Goal: Information Seeking & Learning: Check status

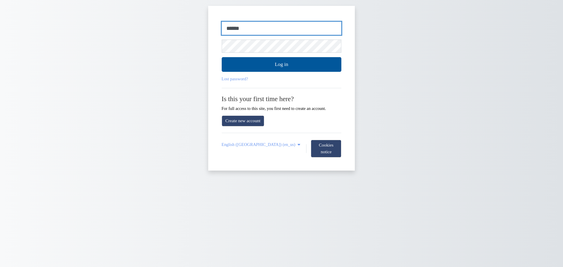
click at [251, 33] on input "******" at bounding box center [282, 28] width 120 height 13
type input "**********"
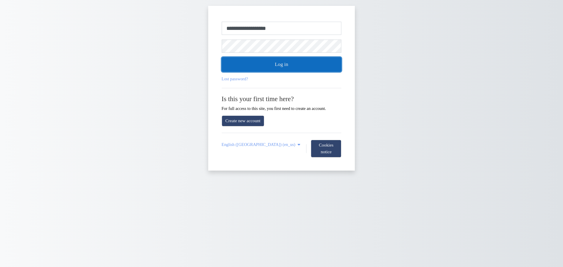
click at [246, 64] on button "Log in" at bounding box center [282, 64] width 120 height 15
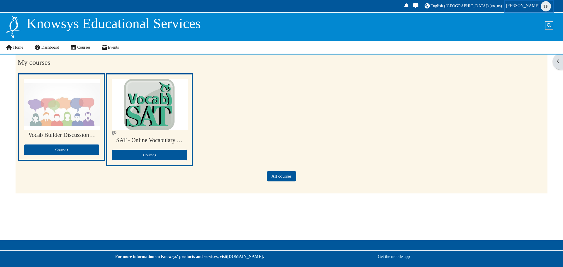
click at [545, 8] on span "TP" at bounding box center [545, 6] width 10 height 10
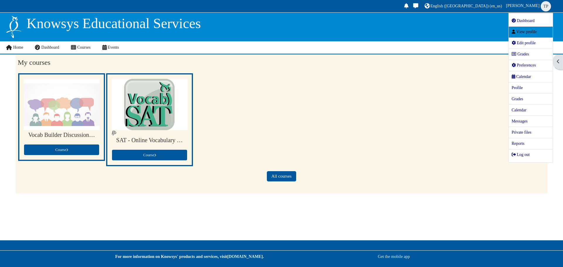
click at [525, 29] on link "View profile" at bounding box center [530, 32] width 44 height 11
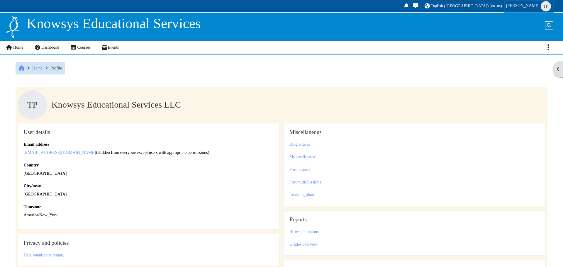
click at [542, 8] on span "TP" at bounding box center [545, 6] width 10 height 10
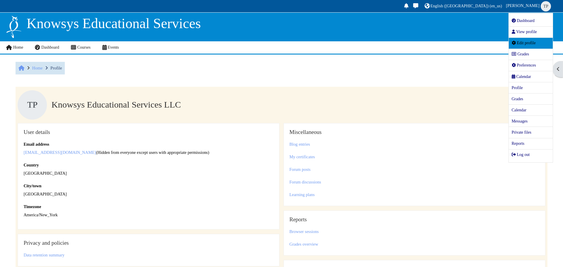
click at [518, 42] on span "Edit profile" at bounding box center [523, 43] width 24 height 4
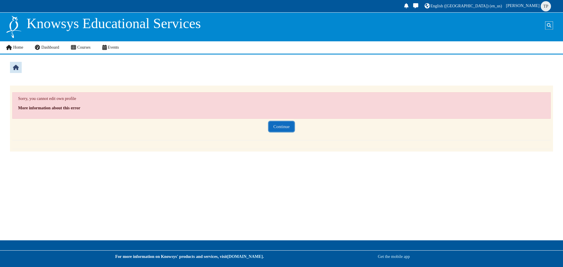
click at [288, 127] on button "Continue" at bounding box center [281, 127] width 25 height 10
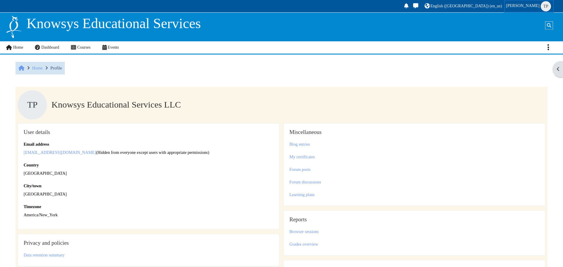
click at [536, 6] on span "[PERSON_NAME]" at bounding box center [523, 5] width 34 height 5
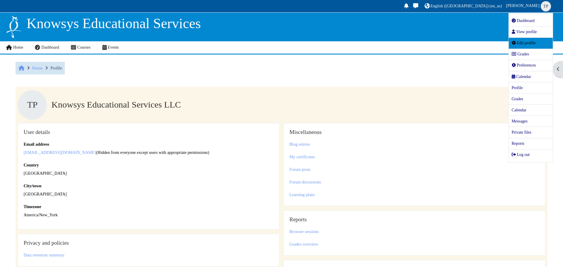
click at [521, 42] on span "Edit profile" at bounding box center [523, 43] width 24 height 4
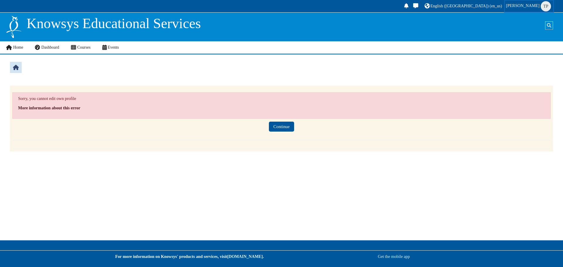
click at [538, 5] on span "[PERSON_NAME]" at bounding box center [523, 5] width 34 height 5
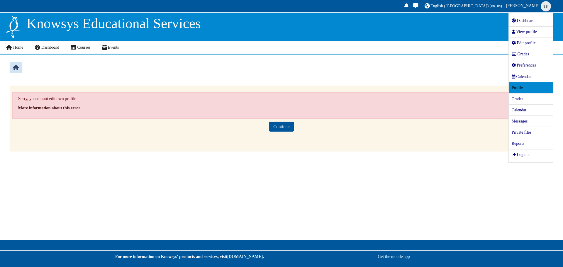
click at [521, 86] on span "Profile" at bounding box center [516, 88] width 11 height 4
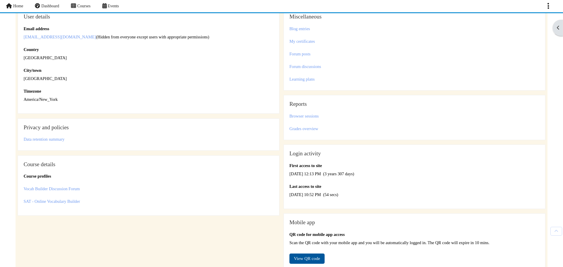
scroll to position [78, 0]
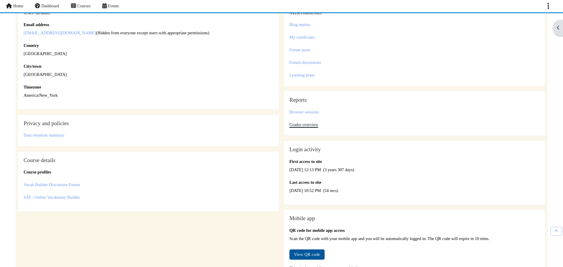
click at [313, 123] on link "Grades overview" at bounding box center [303, 124] width 29 height 5
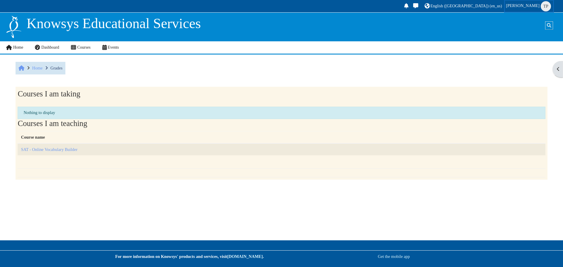
click at [537, 6] on span "[PERSON_NAME]" at bounding box center [523, 5] width 34 height 5
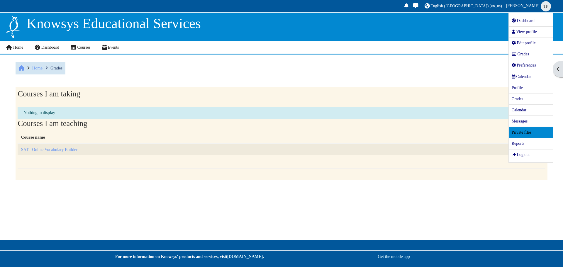
click at [517, 134] on span "Private files" at bounding box center [521, 132] width 20 height 4
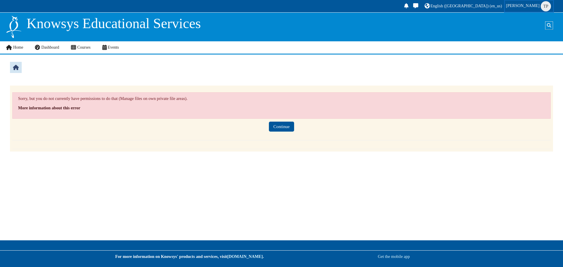
click at [541, 7] on span "TP" at bounding box center [545, 6] width 10 height 10
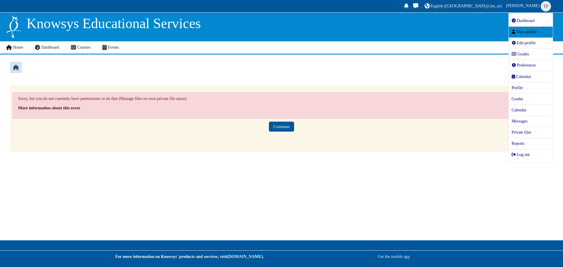
click at [524, 34] on link "View profile" at bounding box center [530, 32] width 44 height 11
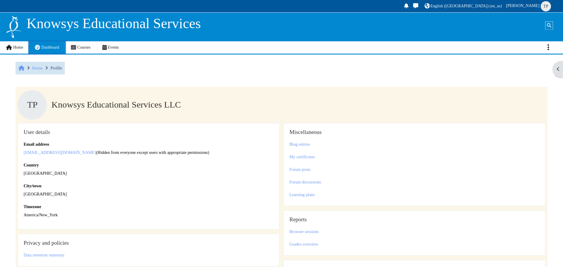
click at [47, 48] on span "Dashboard" at bounding box center [50, 47] width 18 height 4
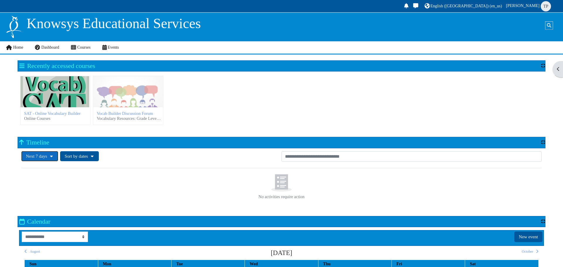
click at [45, 158] on span "Next 7 days" at bounding box center [36, 156] width 21 height 5
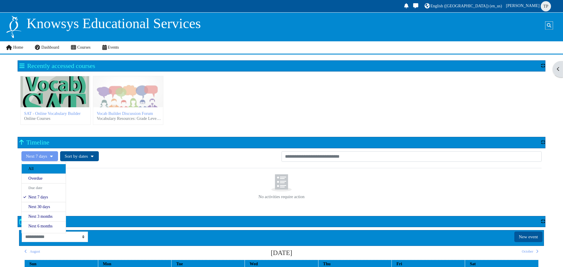
click at [32, 170] on link "All" at bounding box center [44, 169] width 44 height 10
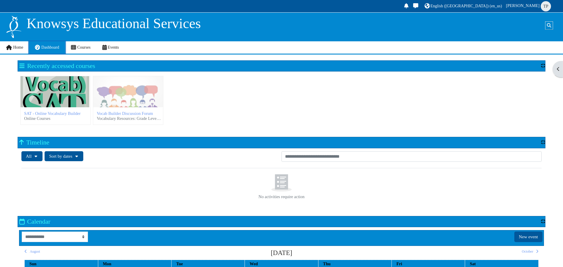
click at [53, 43] on link "Dashboard" at bounding box center [47, 47] width 36 height 12
click at [82, 101] on div "SAT - Online Vocabulary Builder" at bounding box center [56, 91] width 70 height 31
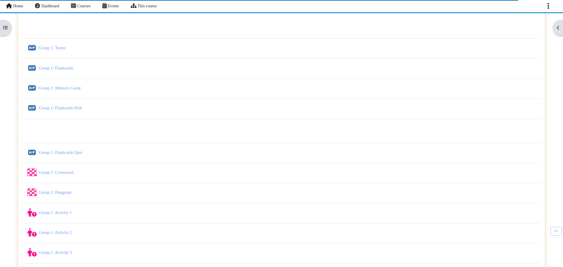
scroll to position [977, 0]
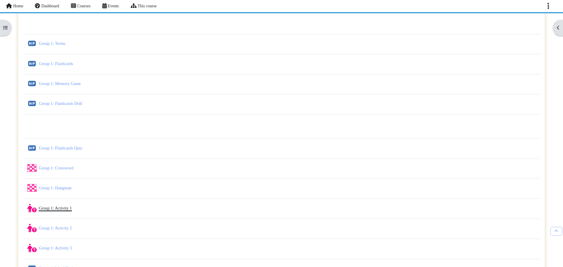
click at [47, 210] on link "Group 1: Activity 1 Quiz" at bounding box center [55, 208] width 33 height 5
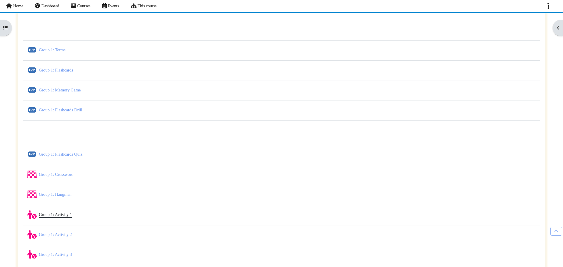
scroll to position [984, 0]
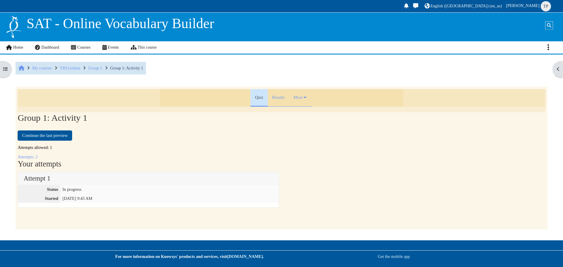
scroll to position [211, 0]
click at [277, 96] on link "Results" at bounding box center [278, 98] width 21 height 18
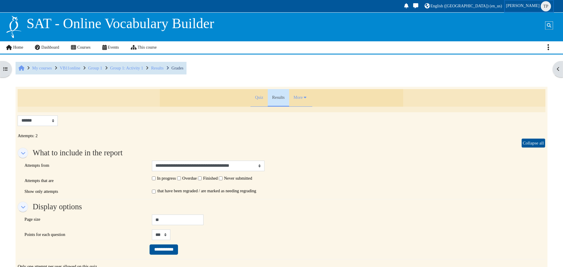
click at [533, 8] on link "[PERSON_NAME] TP" at bounding box center [529, 6] width 48 height 11
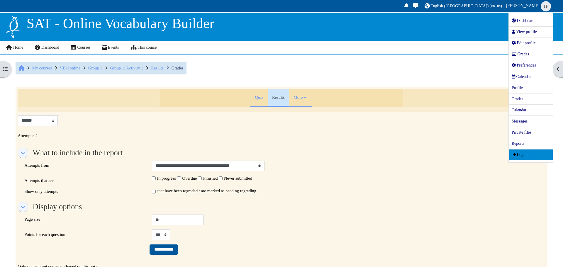
click at [530, 157] on link "Log out" at bounding box center [530, 154] width 44 height 11
